Goal: Task Accomplishment & Management: Manage account settings

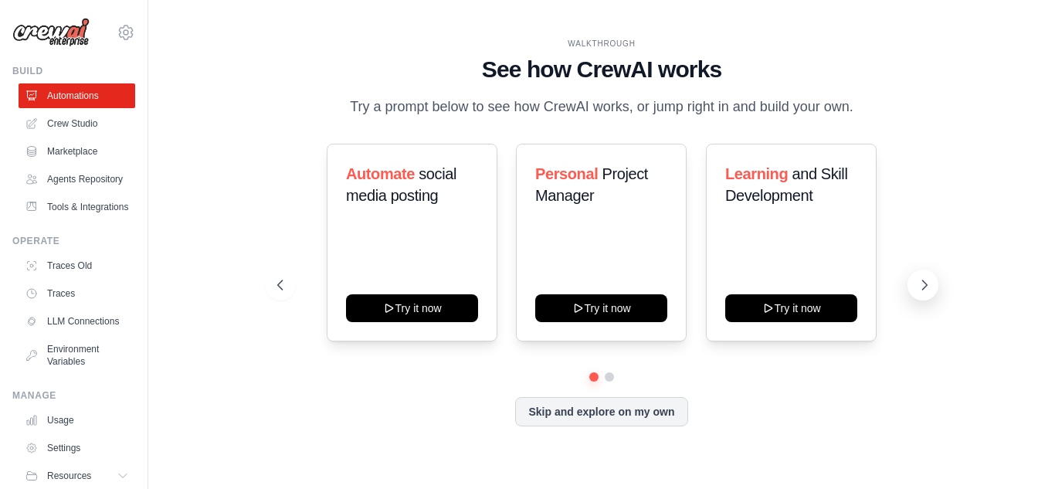
click at [919, 287] on icon at bounding box center [924, 284] width 15 height 15
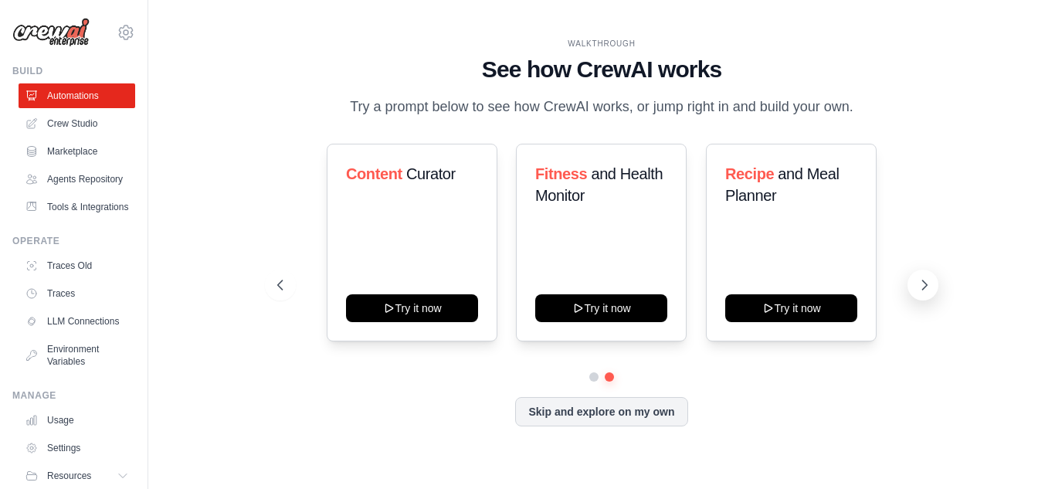
click at [919, 287] on icon at bounding box center [924, 284] width 15 height 15
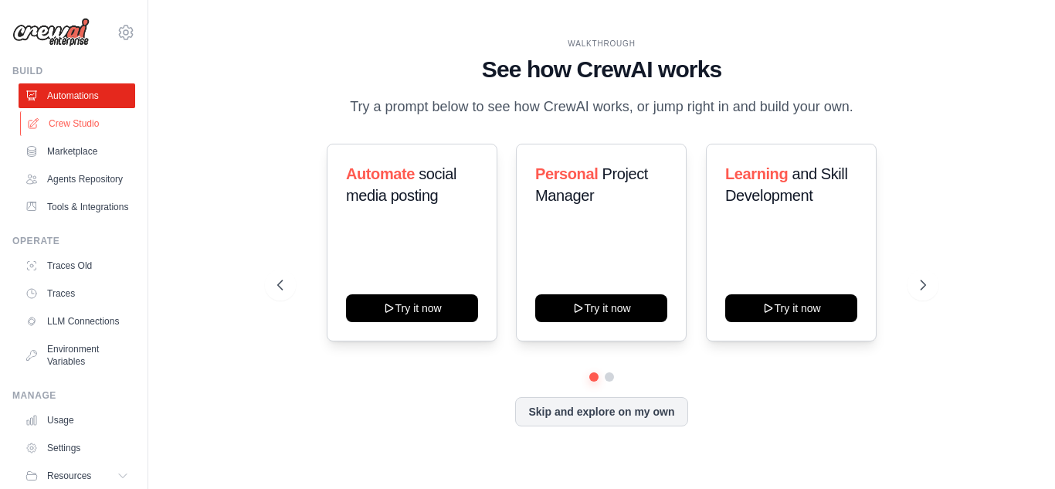
click at [70, 123] on link "Crew Studio" at bounding box center [78, 123] width 117 height 25
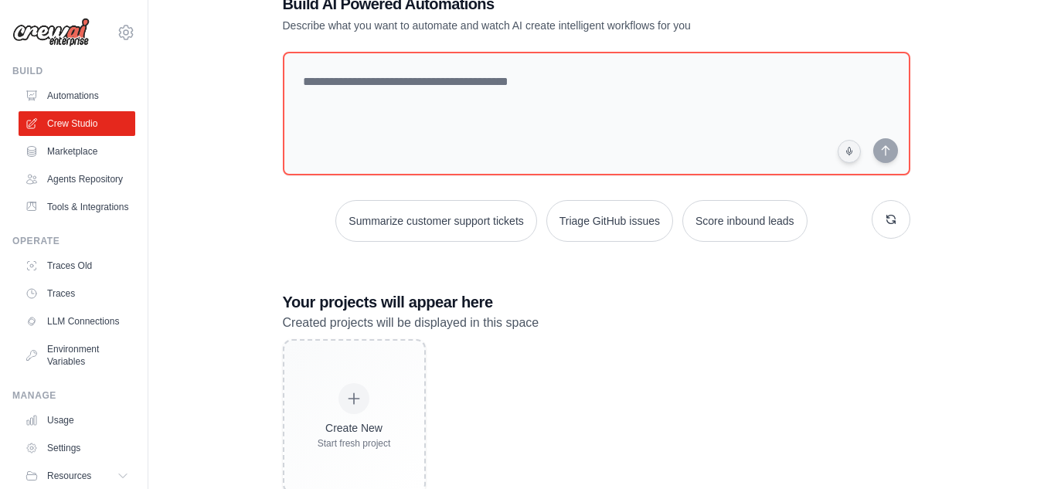
scroll to position [92, 0]
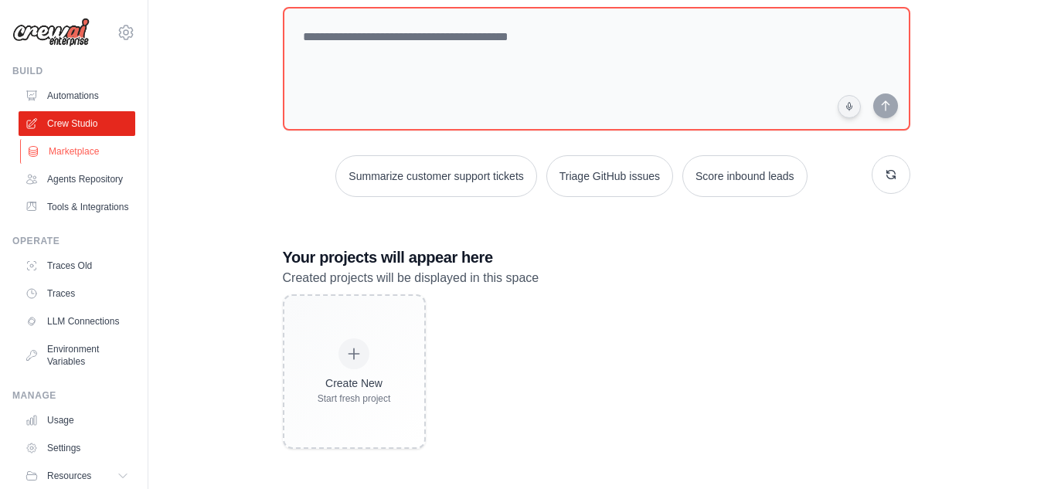
click at [72, 151] on link "Marketplace" at bounding box center [78, 151] width 117 height 25
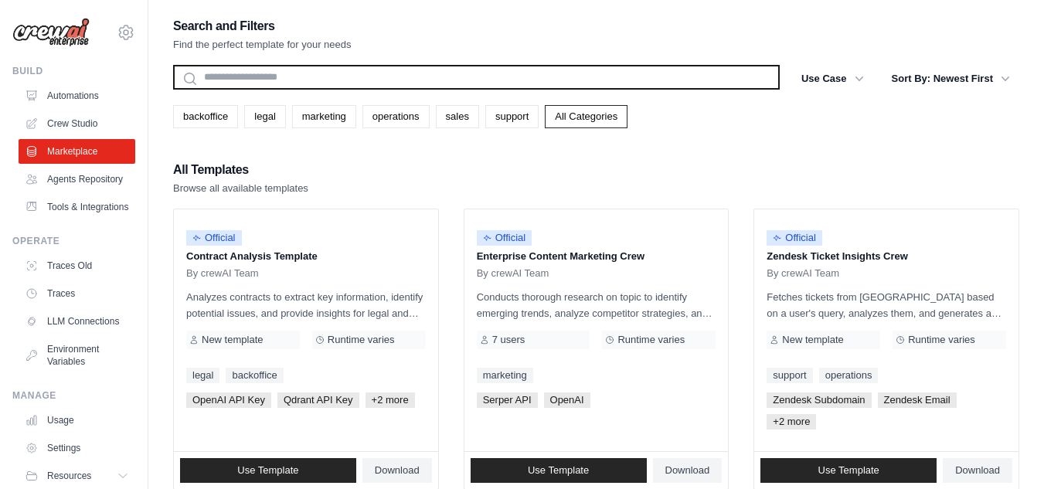
click at [271, 76] on input "text" at bounding box center [476, 77] width 606 height 25
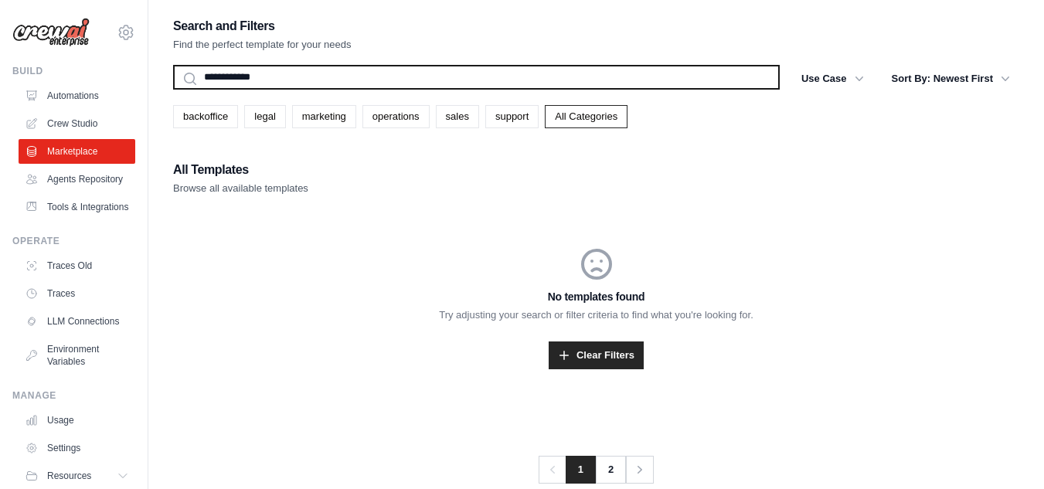
type input "**********"
click at [172, 89] on button "Search" at bounding box center [172, 89] width 1 height 1
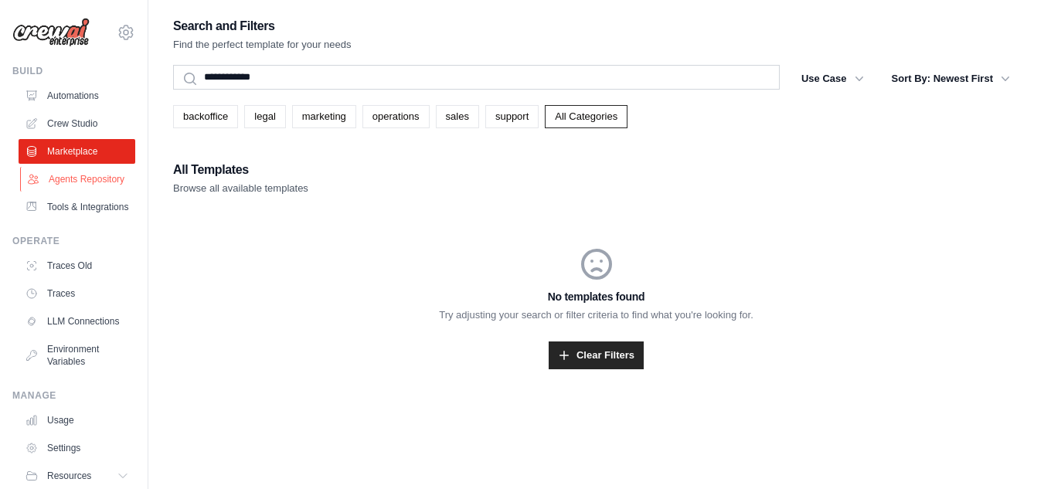
click at [81, 187] on link "Agents Repository" at bounding box center [78, 179] width 117 height 25
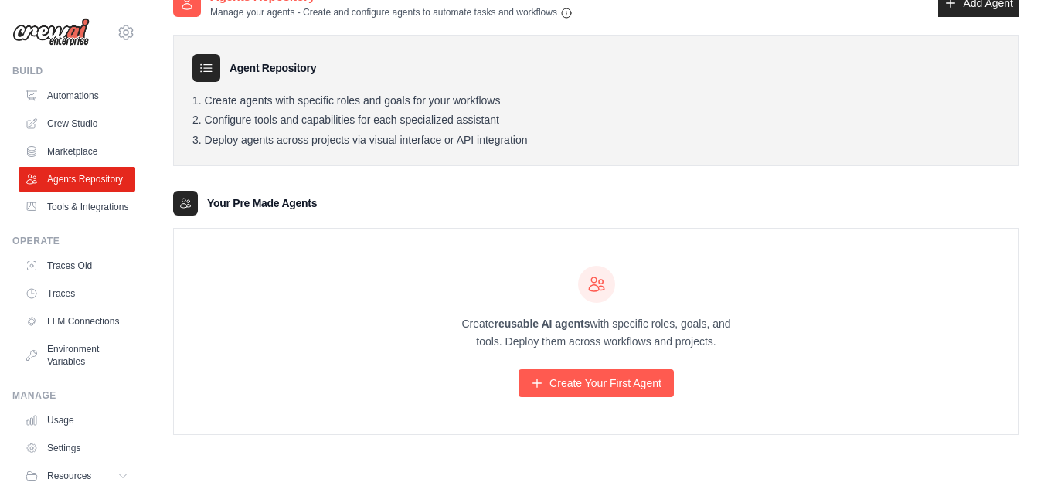
scroll to position [31, 0]
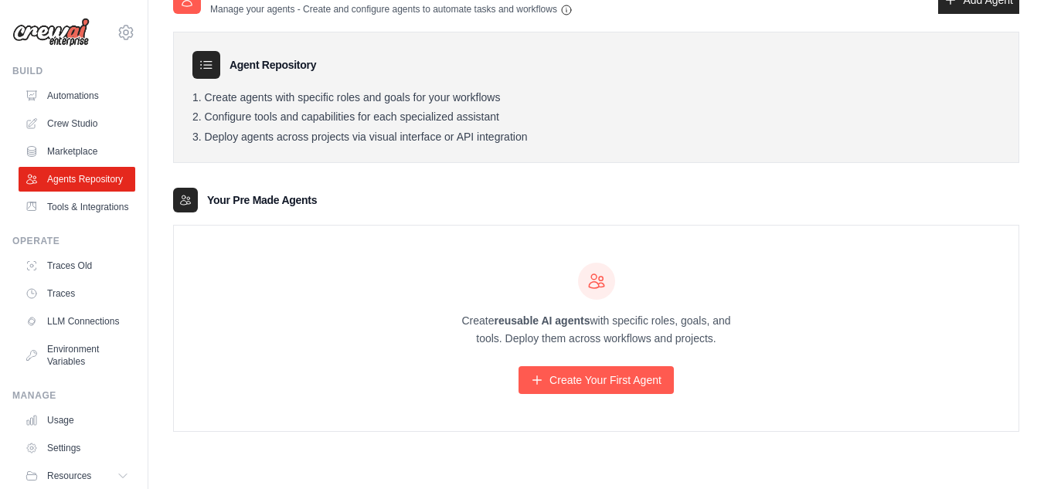
drag, startPoint x: 296, startPoint y: 202, endPoint x: 139, endPoint y: 186, distance: 157.6
click at [139, 186] on div "wagh.apeksha@gmail.com Settings Build Automations" at bounding box center [522, 229] width 1044 height 520
click at [78, 219] on link "Tools & Integrations" at bounding box center [78, 207] width 117 height 25
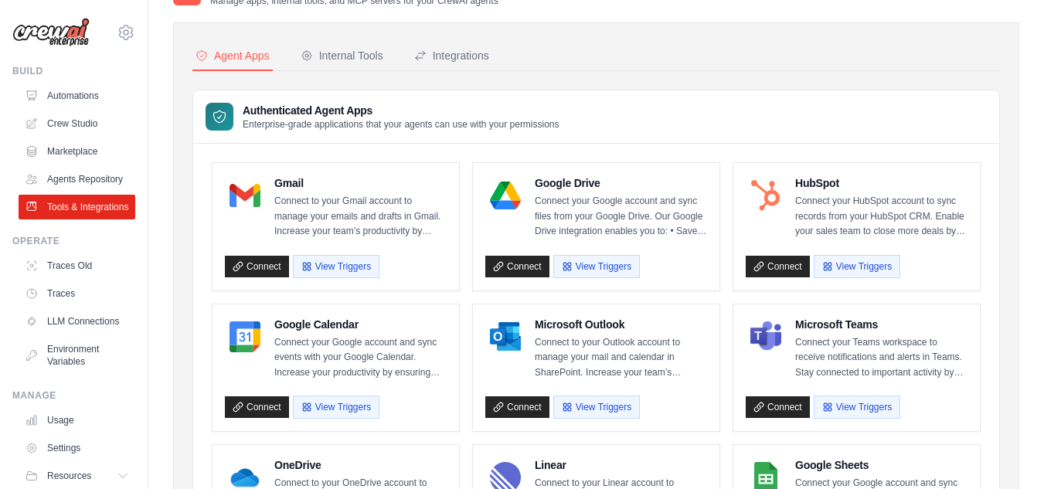
scroll to position [41, 0]
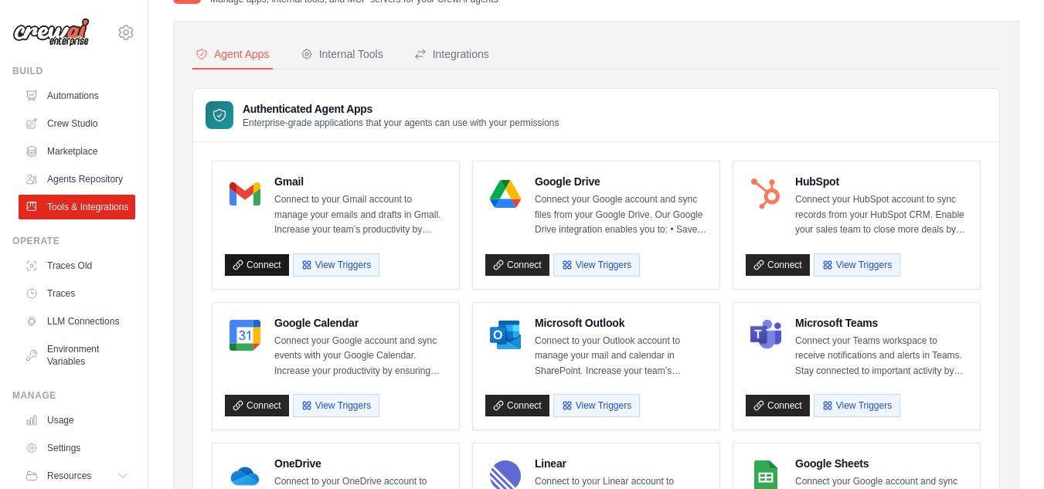
click at [273, 270] on link "Connect" at bounding box center [257, 265] width 64 height 22
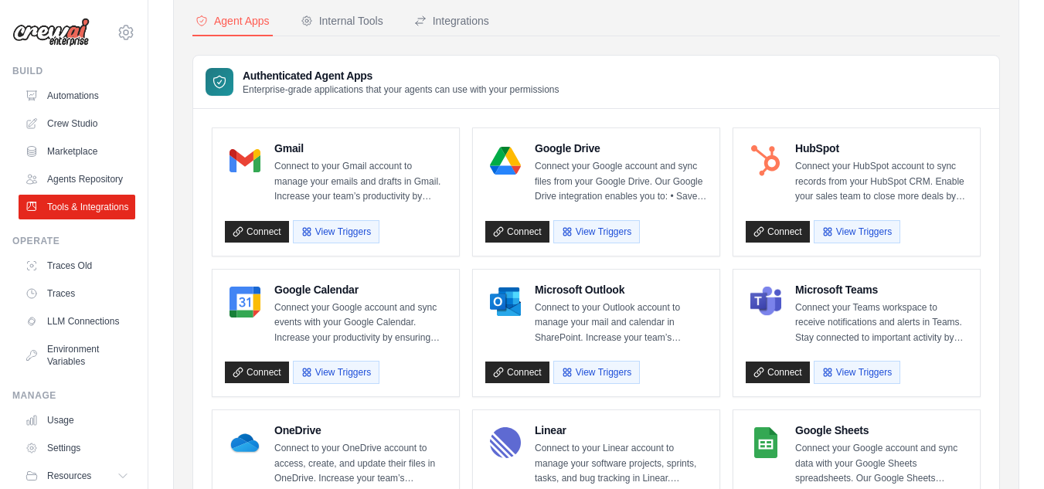
scroll to position [0, 0]
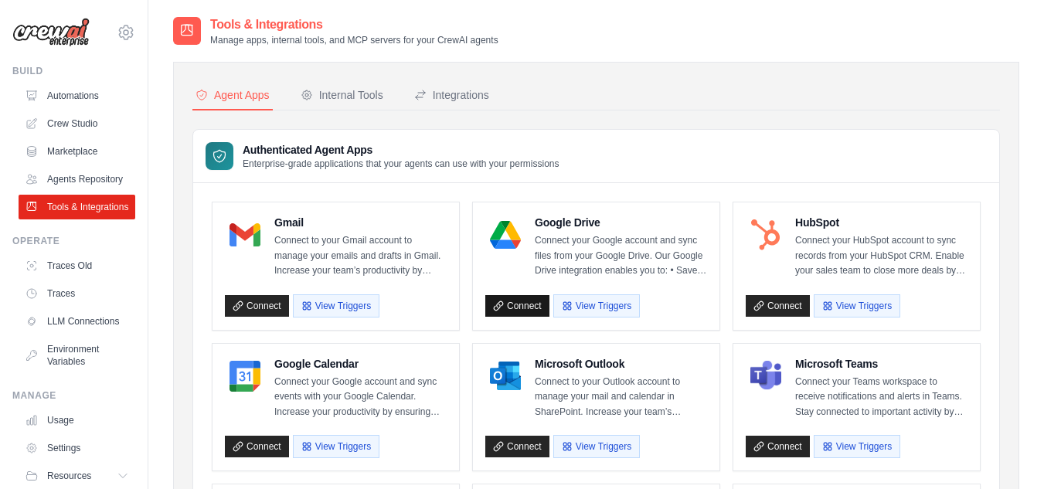
click at [511, 303] on link "Connect" at bounding box center [517, 306] width 64 height 22
click at [518, 307] on link "Connect" at bounding box center [517, 306] width 64 height 22
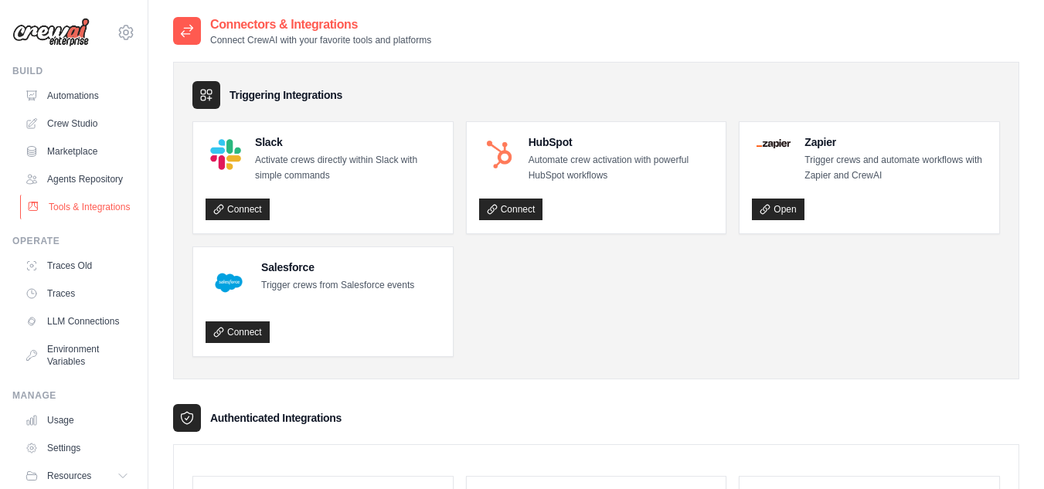
click at [69, 219] on link "Tools & Integrations" at bounding box center [78, 207] width 117 height 25
click at [76, 219] on link "Tools & Integrations" at bounding box center [78, 207] width 117 height 25
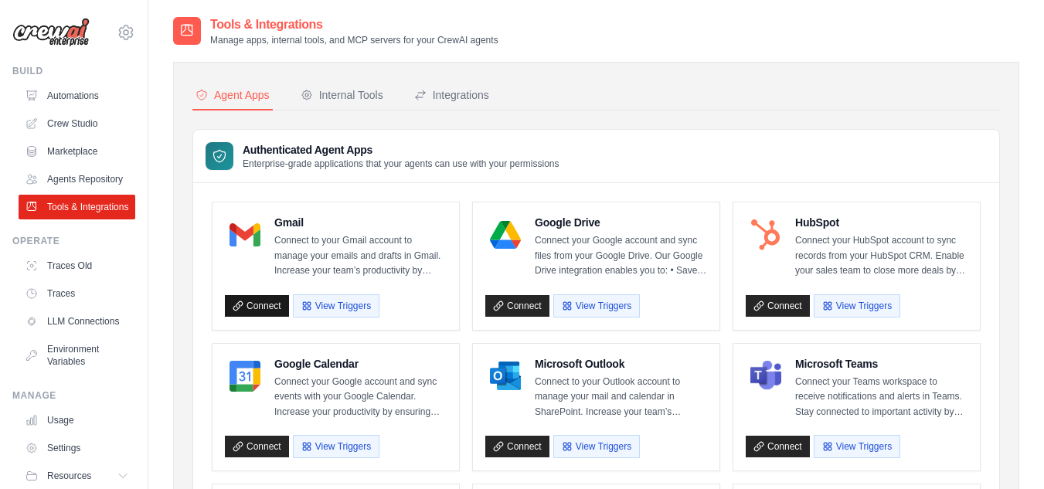
click at [269, 315] on link "Connect" at bounding box center [257, 306] width 64 height 22
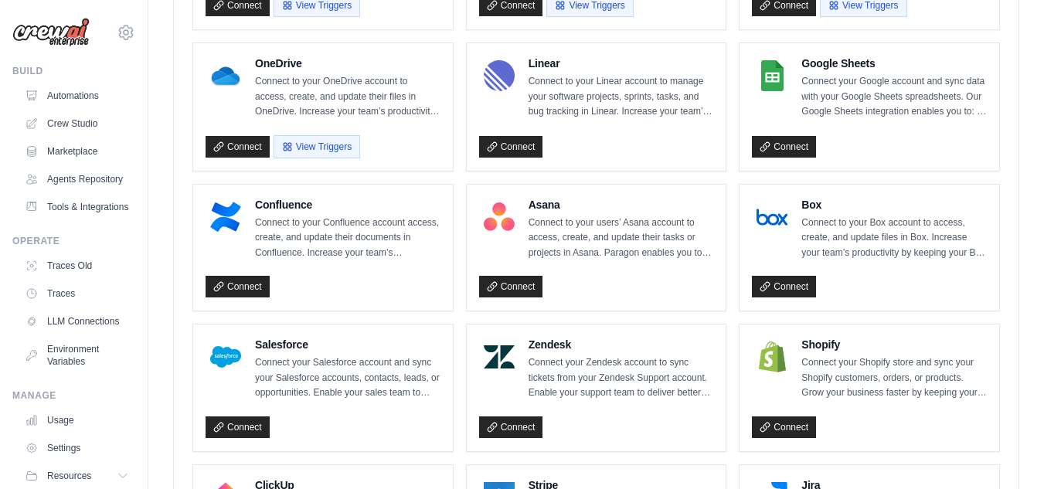
scroll to position [586, 0]
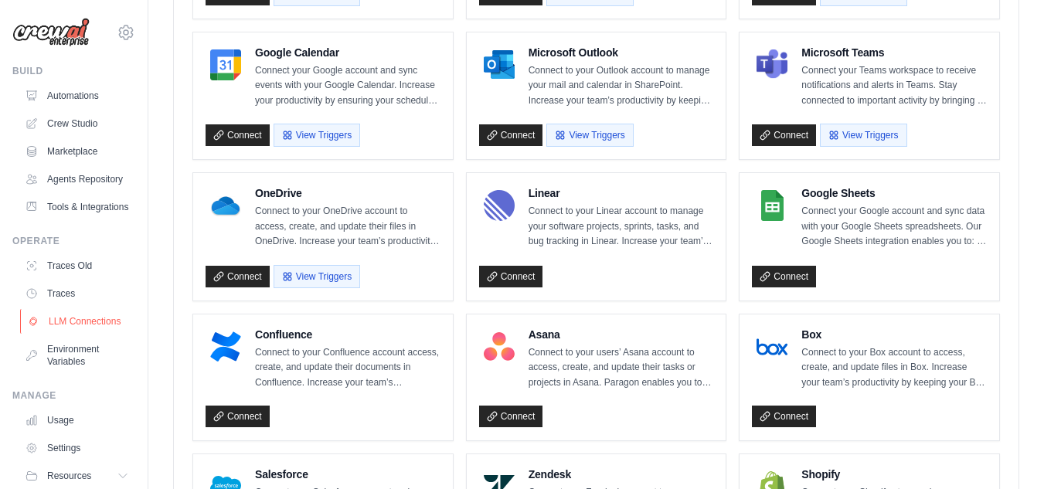
click at [87, 334] on link "LLM Connections" at bounding box center [78, 321] width 117 height 25
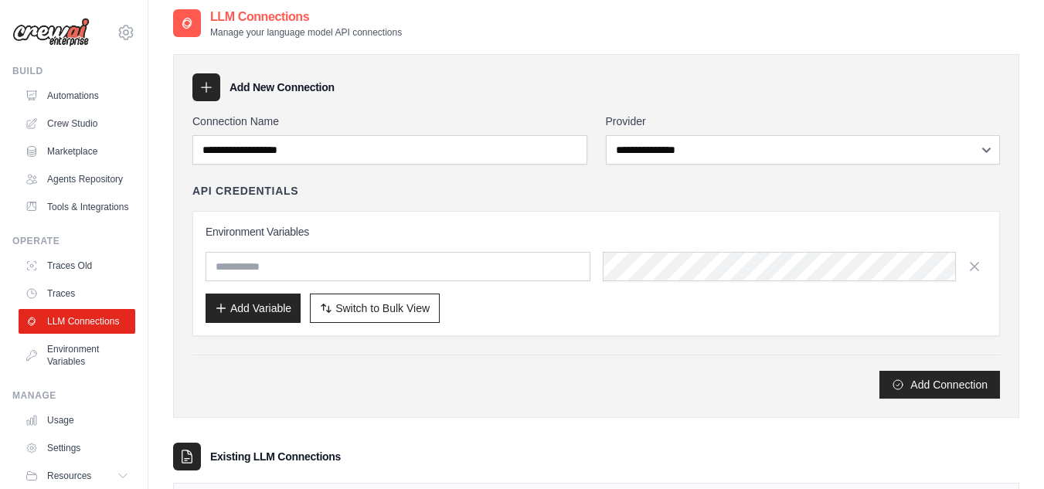
scroll to position [7, 0]
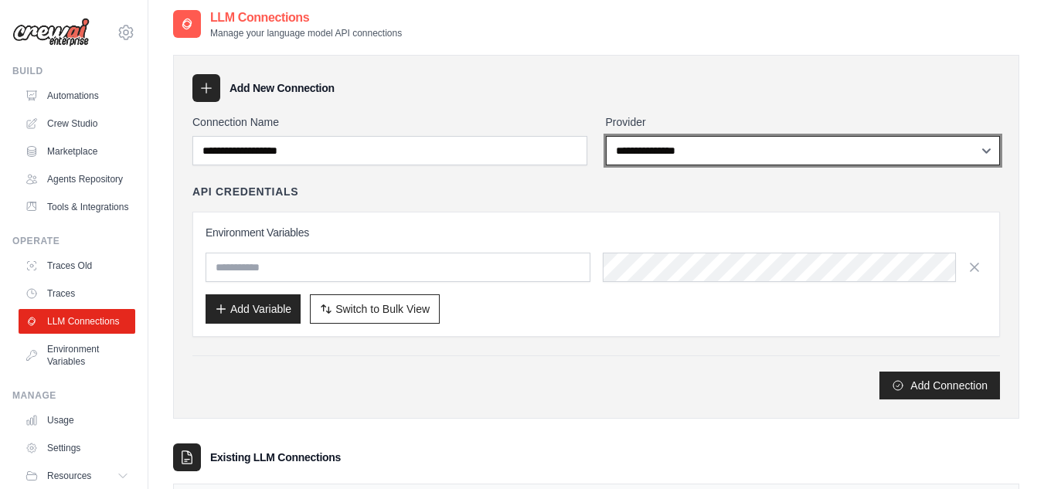
click at [660, 153] on select "**********" at bounding box center [803, 150] width 395 height 29
select select "******"
click at [606, 136] on select "**********" at bounding box center [803, 150] width 395 height 29
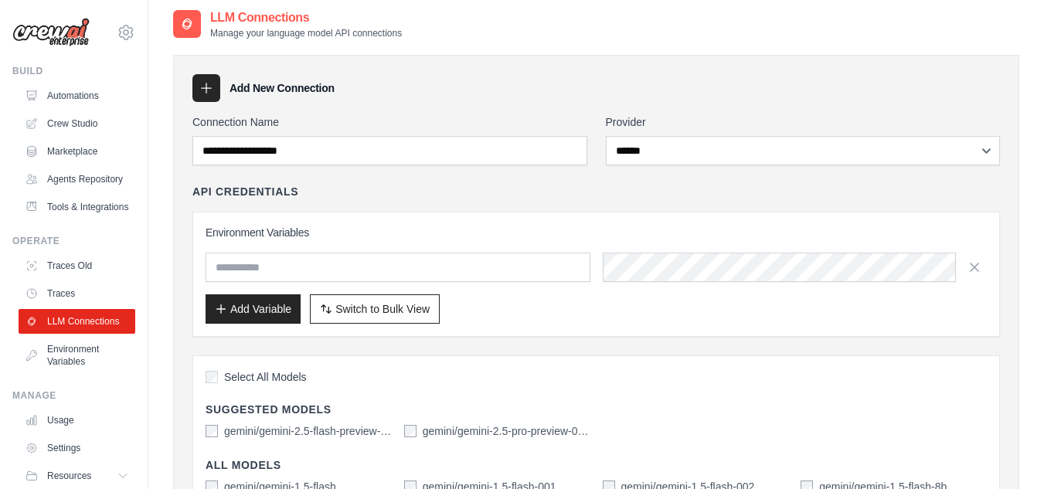
click at [542, 37] on div "LLM Connections Manage your language model API connections" at bounding box center [596, 23] width 846 height 31
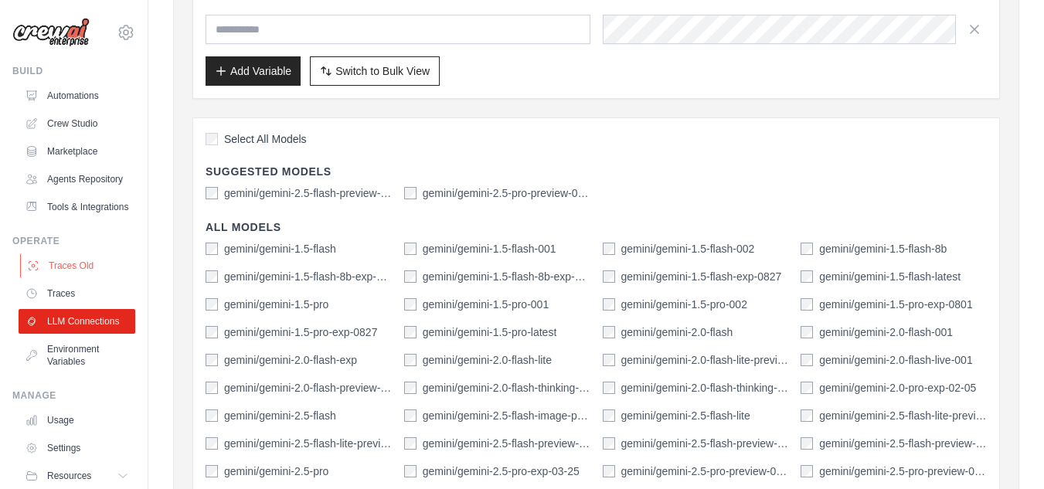
scroll to position [90, 0]
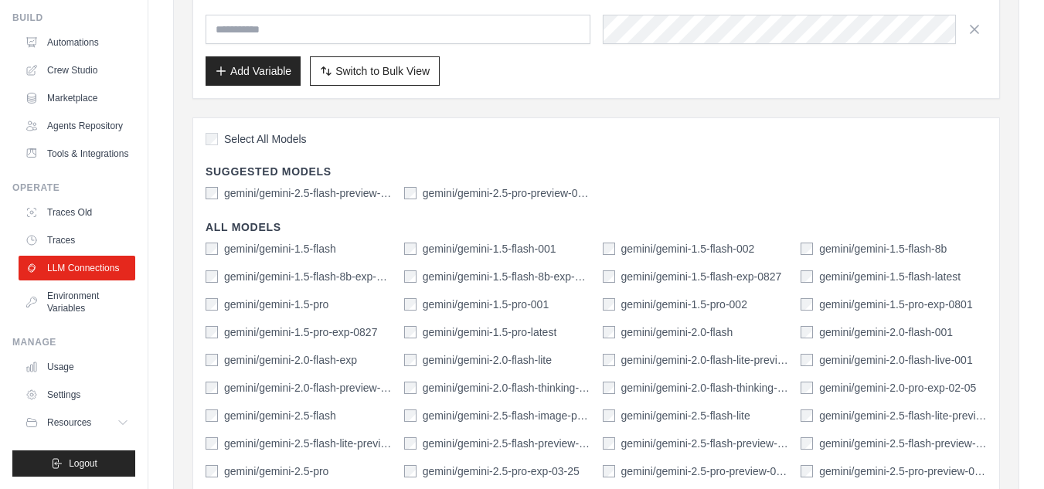
click at [564, 191] on label "gemini/gemini-2.5-pro-preview-03-25" at bounding box center [507, 192] width 168 height 15
click at [592, 189] on div "gemini/gemini-2.5-flash-preview-04-17 gemini/gemini-2.5-pro-preview-03-25" at bounding box center [595, 192] width 781 height 15
click at [411, 201] on div "Select All Models Suggested Models gemini/gemini-2.5-flash-preview-04-17 gemini…" at bounding box center [595, 413] width 807 height 593
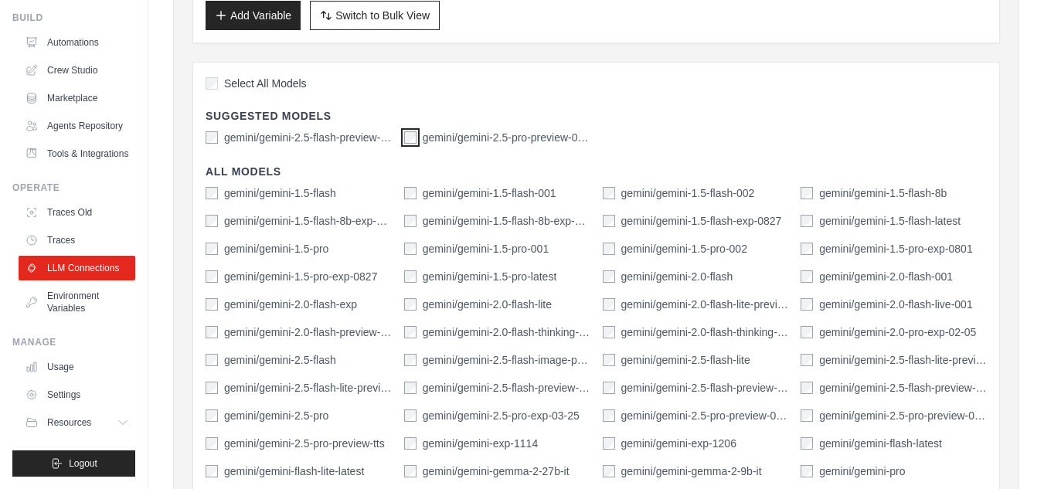
scroll to position [301, 0]
click at [671, 146] on div "Select All Models Suggested Models gemini/gemini-2.5-flash-preview-04-17 gemini…" at bounding box center [595, 357] width 807 height 593
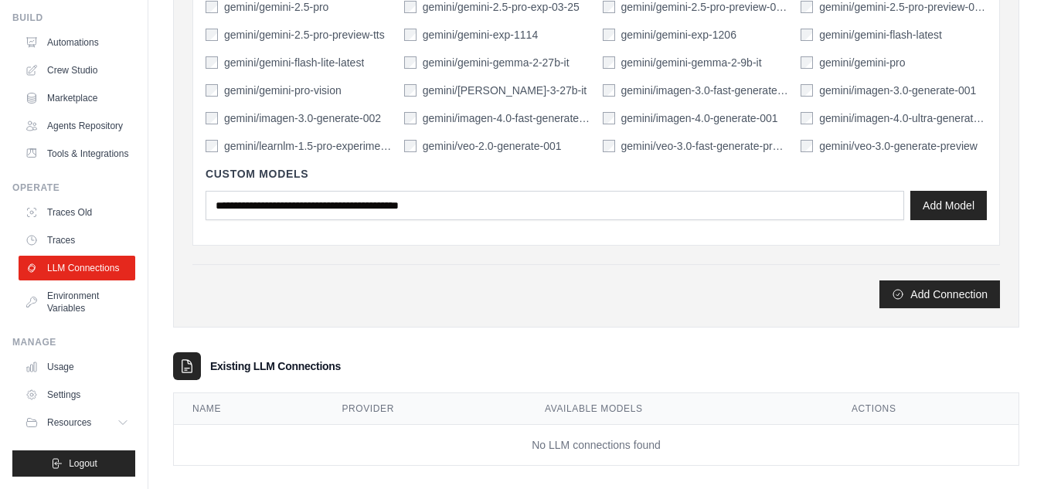
scroll to position [710, 0]
click at [674, 299] on div "Add Connection" at bounding box center [595, 294] width 807 height 28
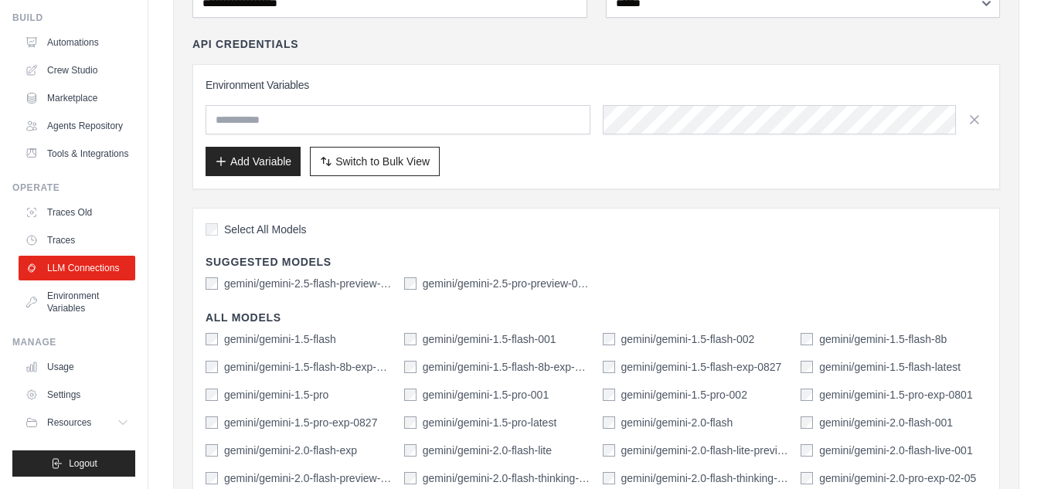
scroll to position [155, 0]
click at [73, 295] on link "Environment Variables" at bounding box center [78, 302] width 117 height 37
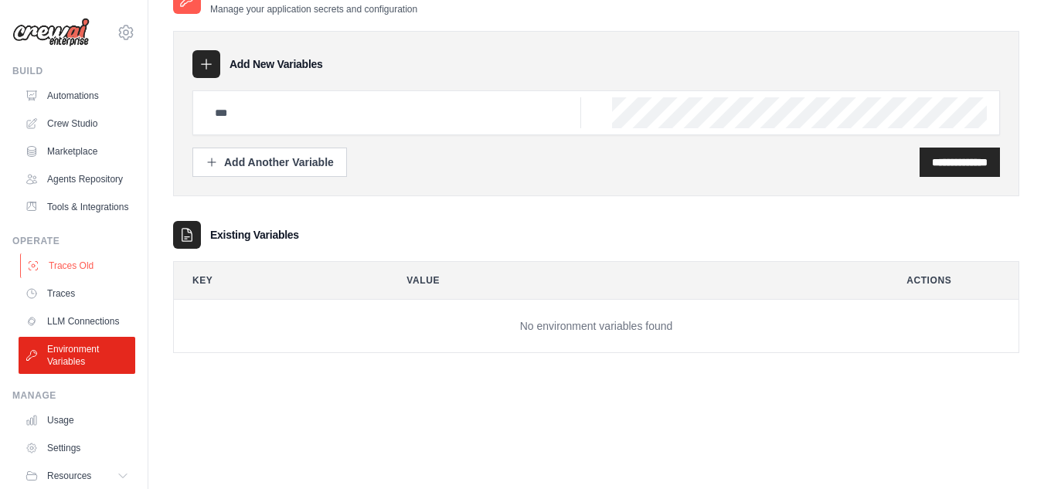
scroll to position [90, 0]
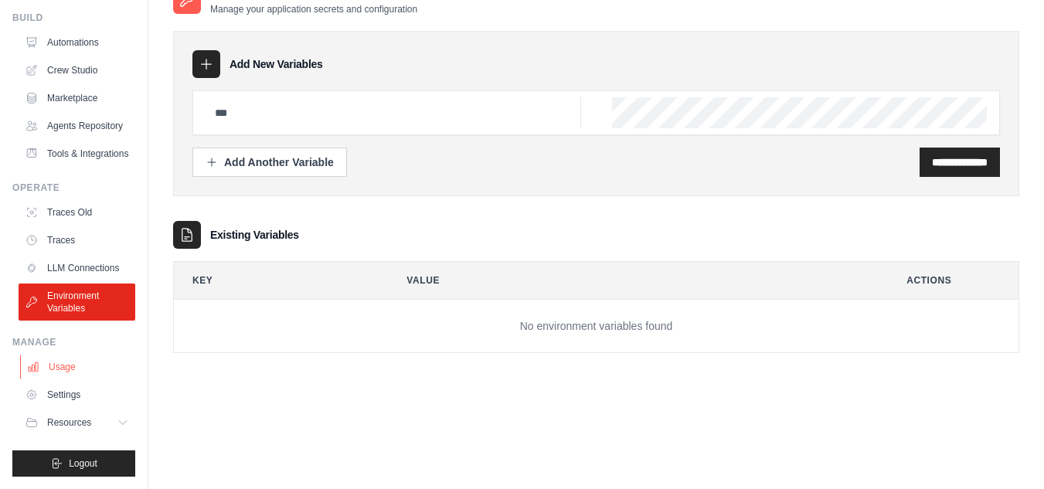
click at [72, 369] on link "Usage" at bounding box center [78, 367] width 117 height 25
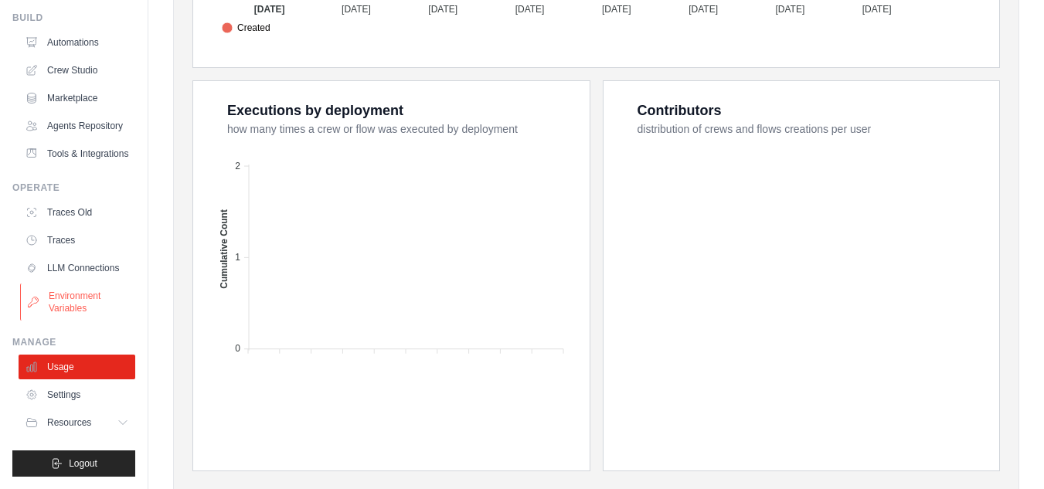
scroll to position [592, 0]
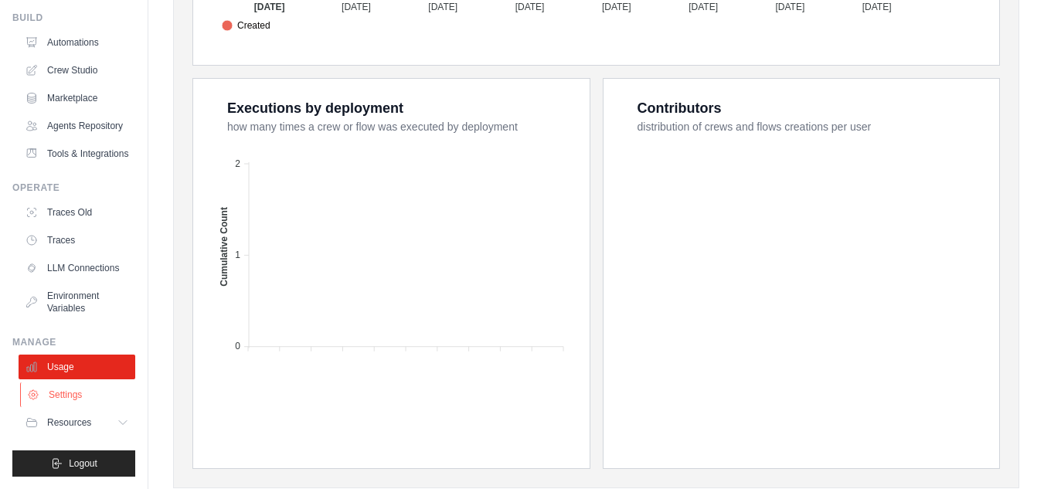
click at [75, 396] on link "Settings" at bounding box center [78, 394] width 117 height 25
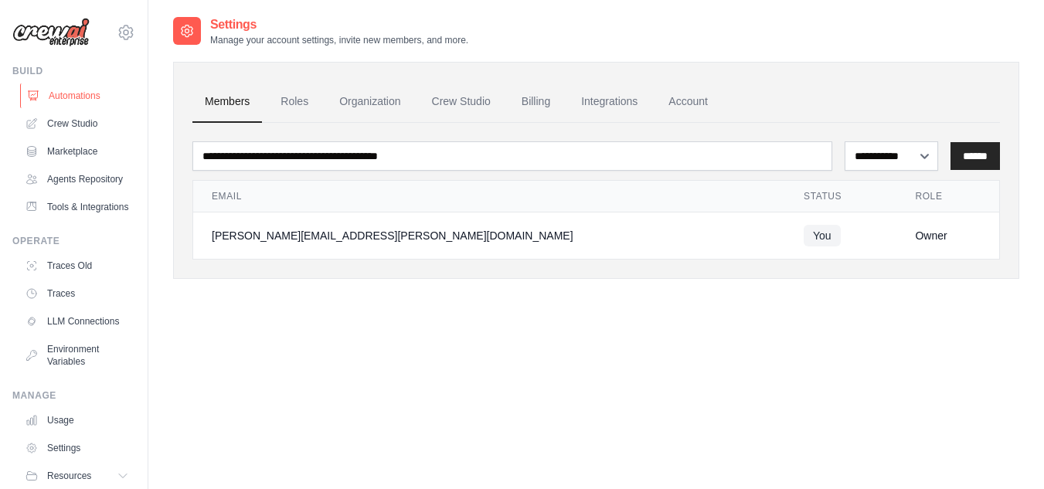
click at [83, 91] on link "Automations" at bounding box center [78, 95] width 117 height 25
